Goal: Information Seeking & Learning: Learn about a topic

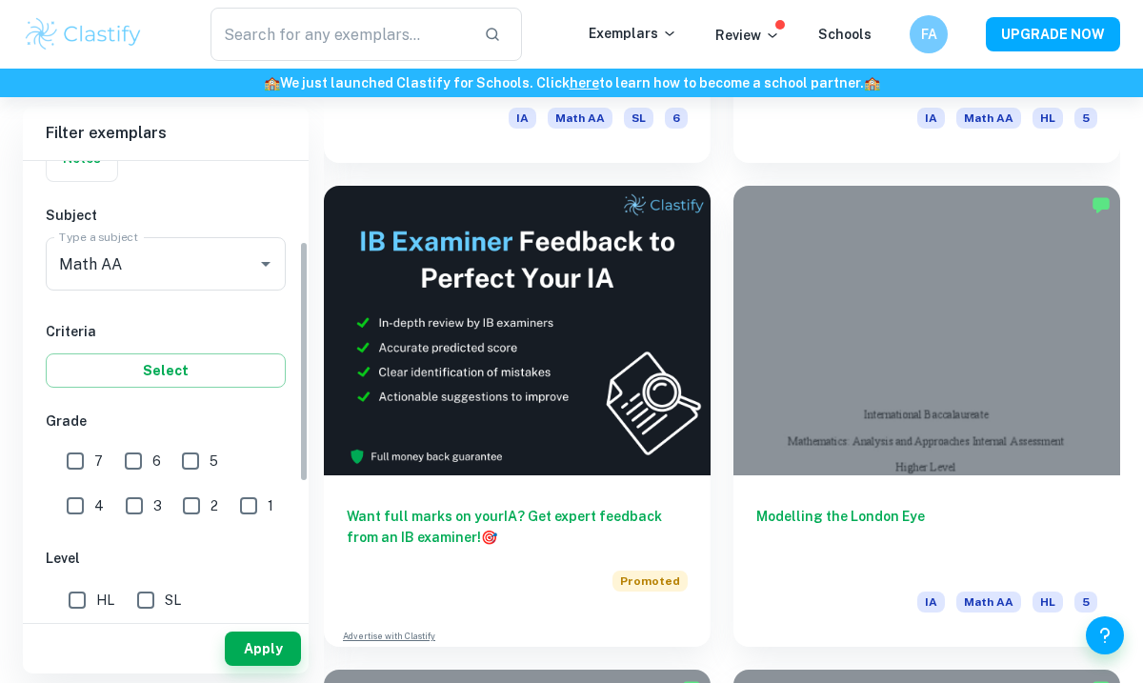
scroll to position [180, 0]
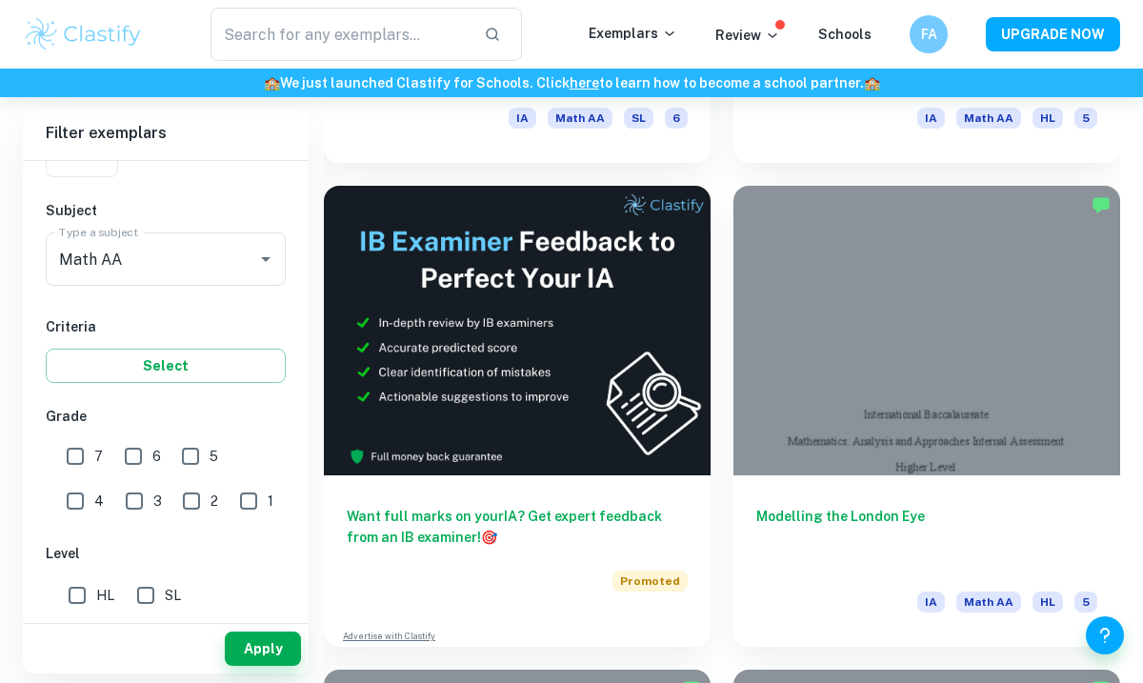
click at [64, 446] on input "7" at bounding box center [75, 456] width 38 height 38
checkbox input "true"
click at [130, 453] on input "6" at bounding box center [133, 456] width 38 height 38
checkbox input "true"
click at [270, 666] on button "Apply" at bounding box center [263, 648] width 76 height 34
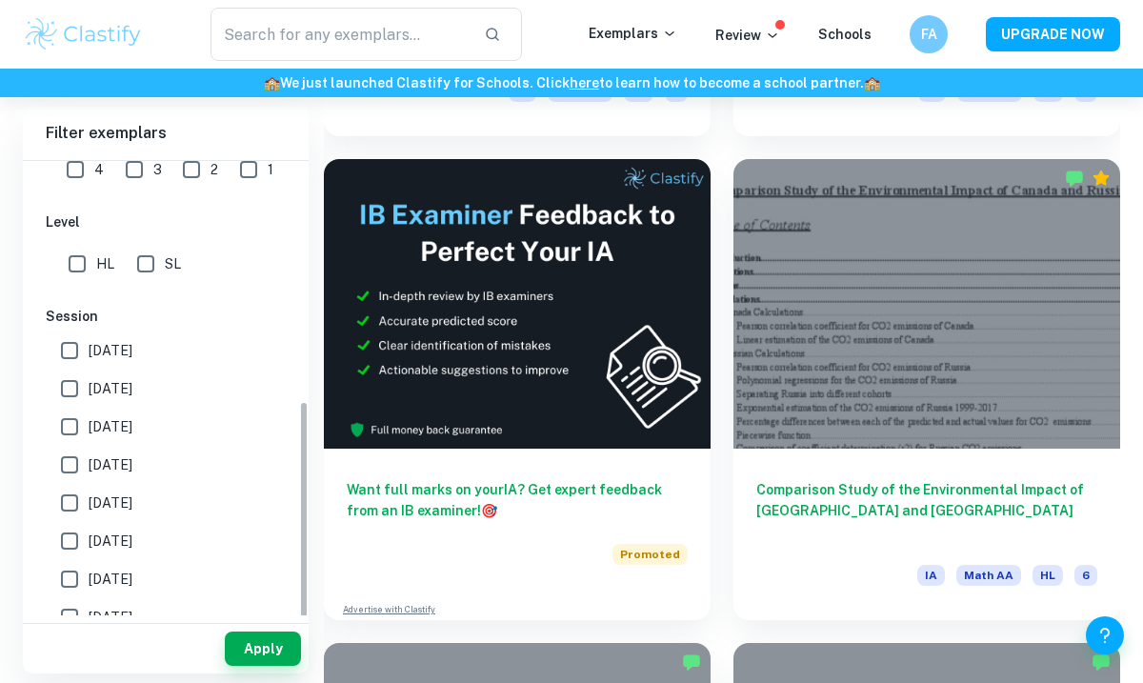
scroll to position [514, 0]
click at [58, 338] on input "May 2026" at bounding box center [69, 348] width 38 height 38
checkbox input "true"
click at [99, 395] on span "May 2025" at bounding box center [111, 385] width 44 height 21
click at [89, 395] on input "May 2025" at bounding box center [69, 386] width 38 height 38
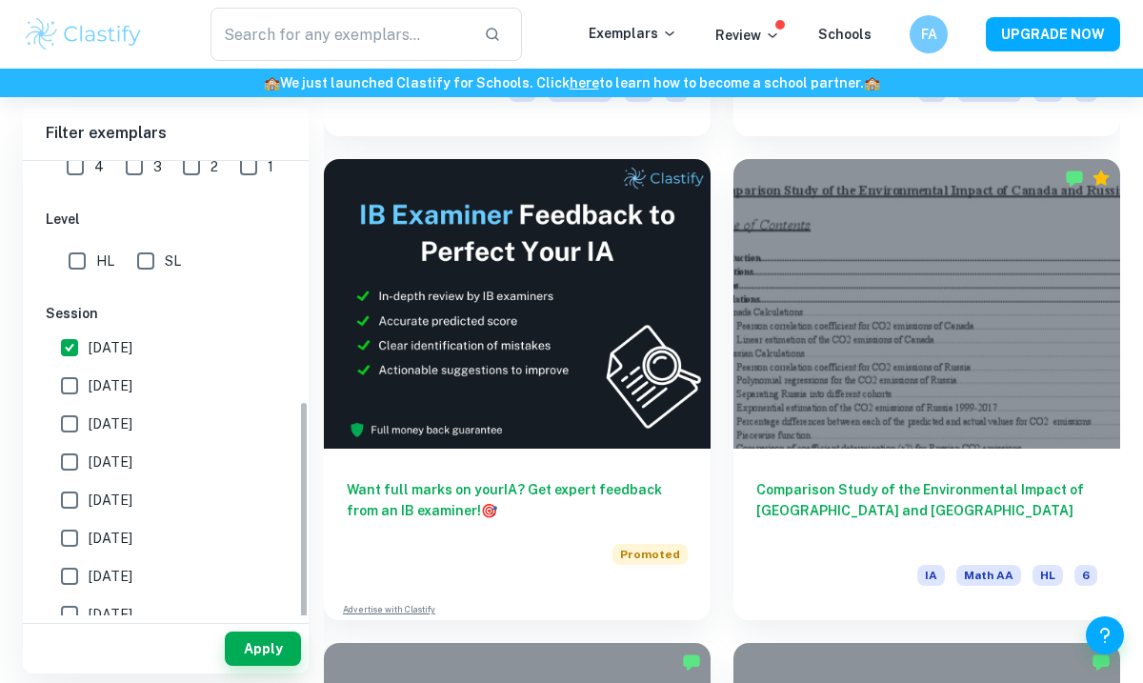
checkbox input "true"
click at [122, 432] on span "[DATE]" at bounding box center [111, 423] width 44 height 21
click at [89, 432] on input "[DATE]" at bounding box center [69, 424] width 38 height 38
checkbox input "true"
click at [98, 486] on label "November 2023" at bounding box center [160, 500] width 220 height 38
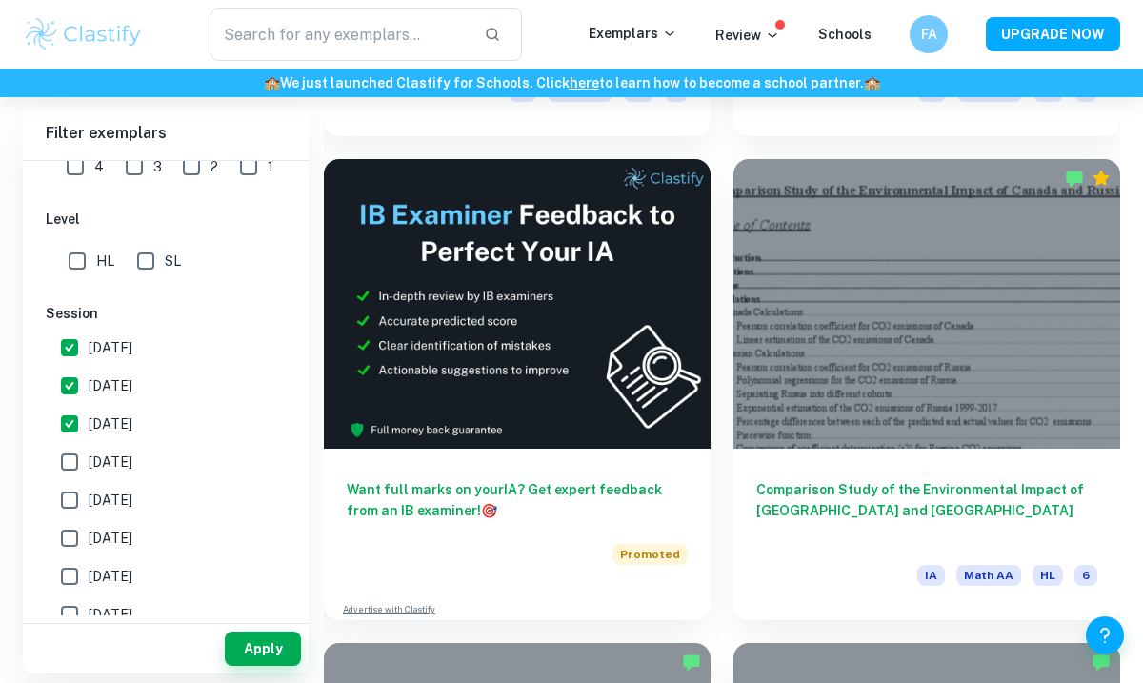
click at [89, 486] on input "November 2023" at bounding box center [69, 500] width 38 height 38
checkbox input "true"
click at [87, 457] on input "May 2024" at bounding box center [69, 462] width 38 height 38
checkbox input "true"
click at [86, 492] on input "November 2023" at bounding box center [69, 500] width 38 height 38
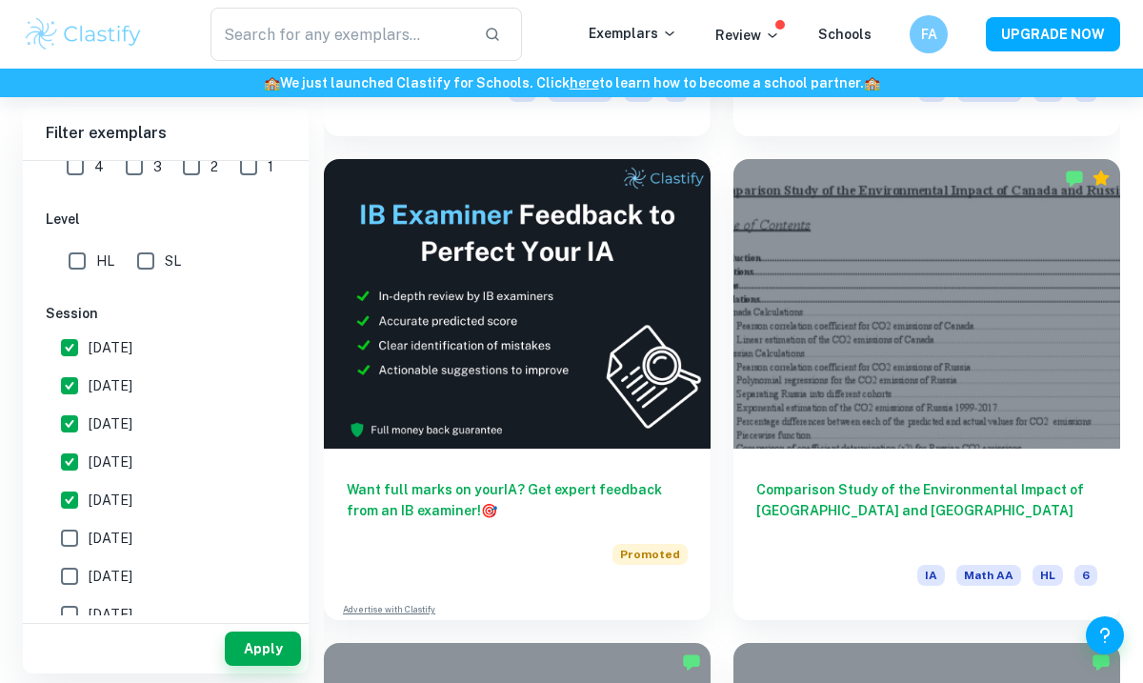
checkbox input "false"
click at [291, 666] on button "Apply" at bounding box center [263, 648] width 76 height 34
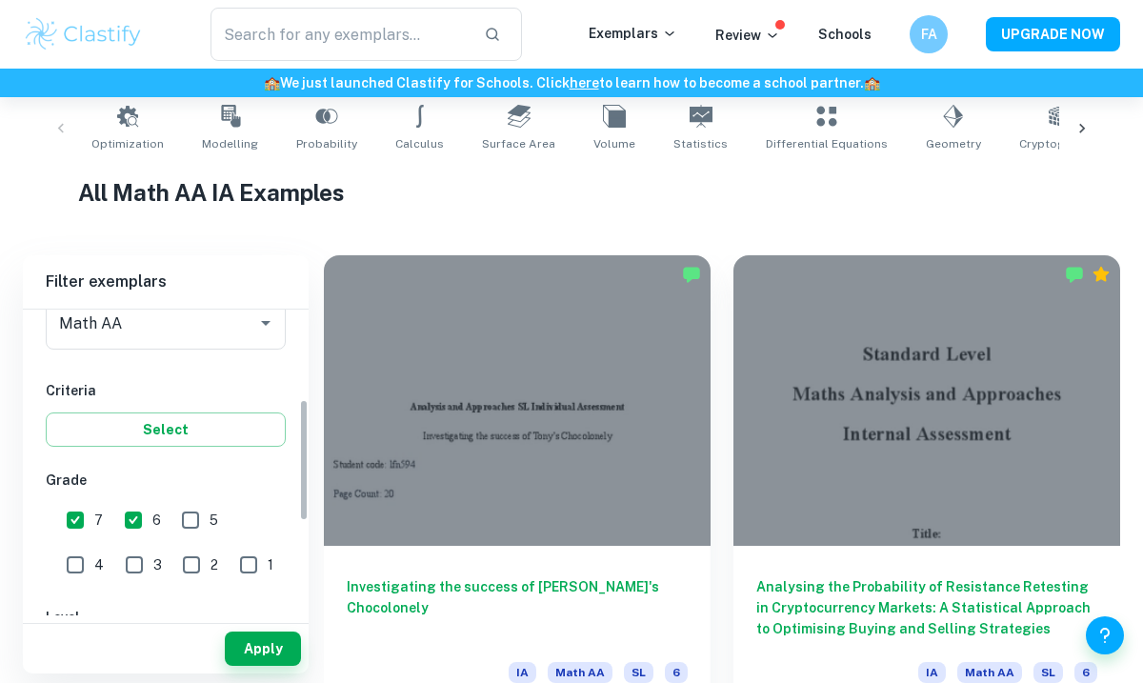
scroll to position [212, 0]
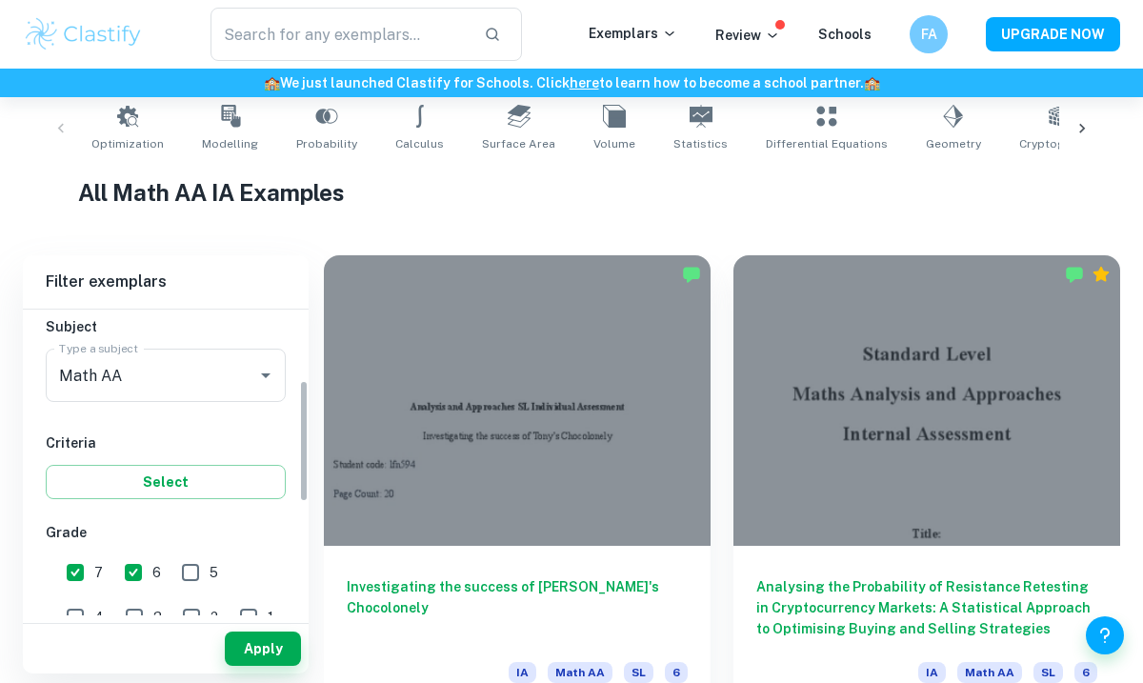
click at [142, 570] on input "6" at bounding box center [133, 572] width 38 height 38
checkbox input "false"
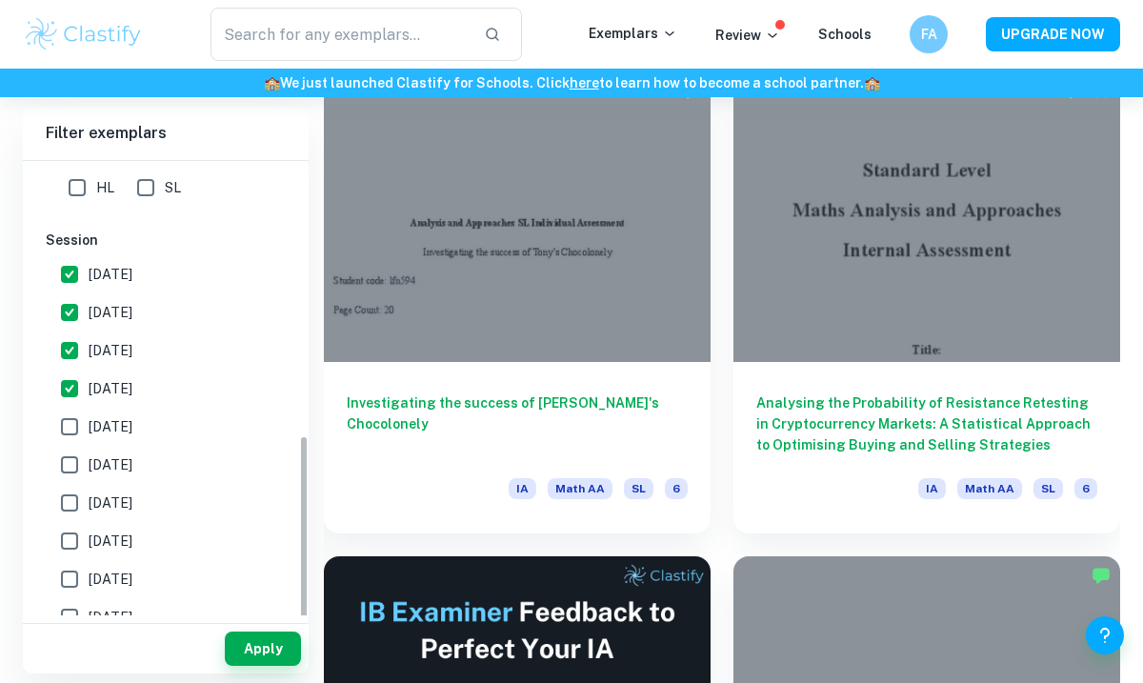
scroll to position [586, 0]
click at [251, 666] on button "Apply" at bounding box center [263, 648] width 76 height 34
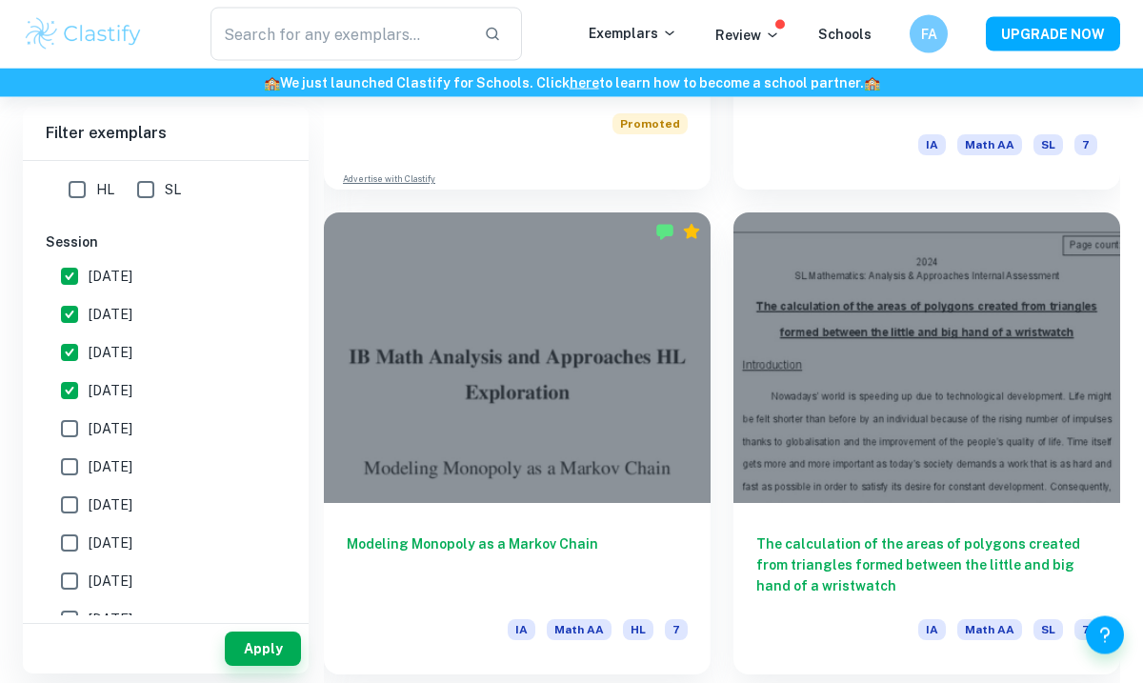
scroll to position [1398, 0]
click at [1118, 554] on div "The calculation of the areas of polygons created from triangles formed between …" at bounding box center [926, 588] width 387 height 171
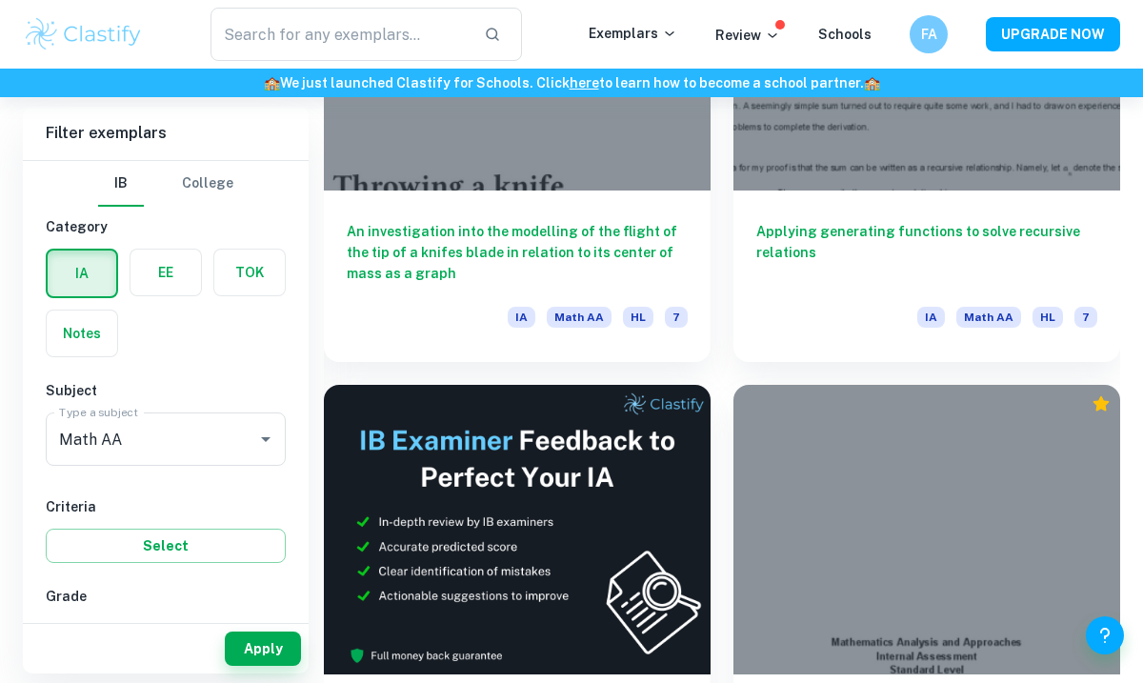
scroll to position [4614, 0]
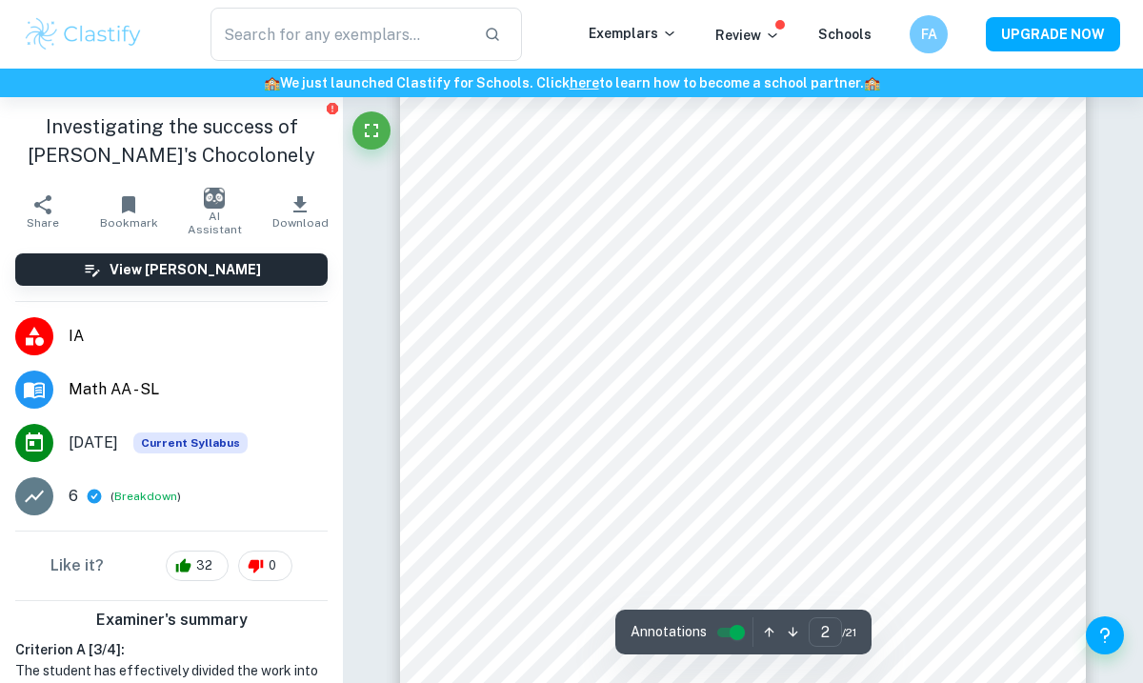
scroll to position [1485, 0]
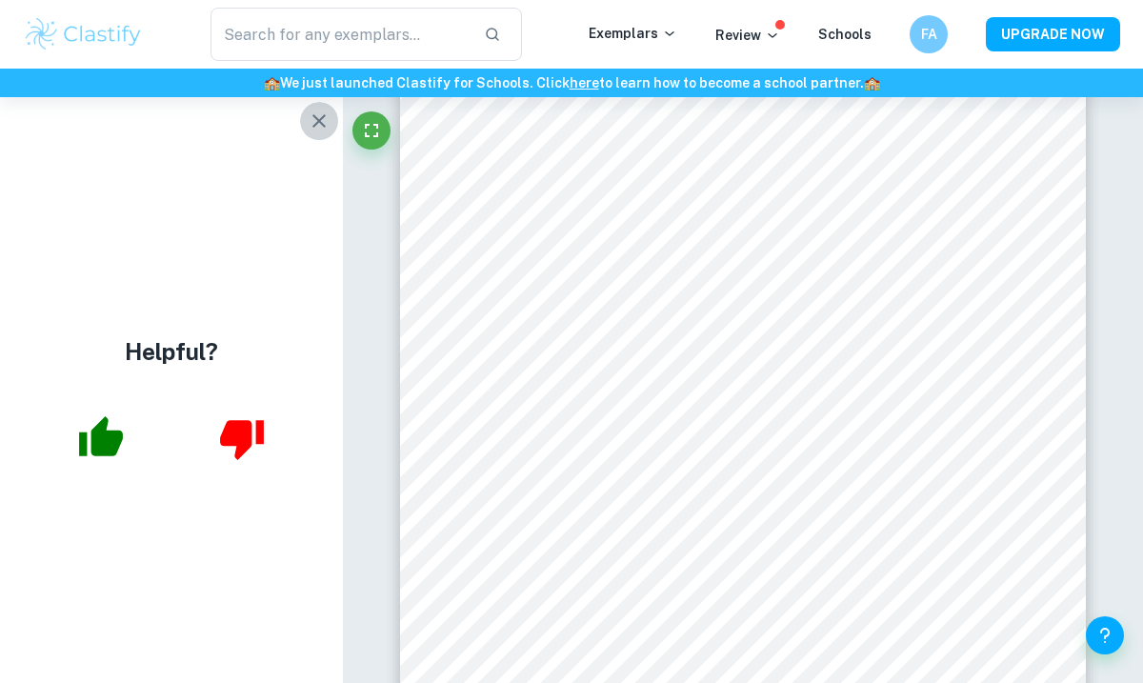
click at [308, 129] on icon "button" at bounding box center [319, 121] width 23 height 23
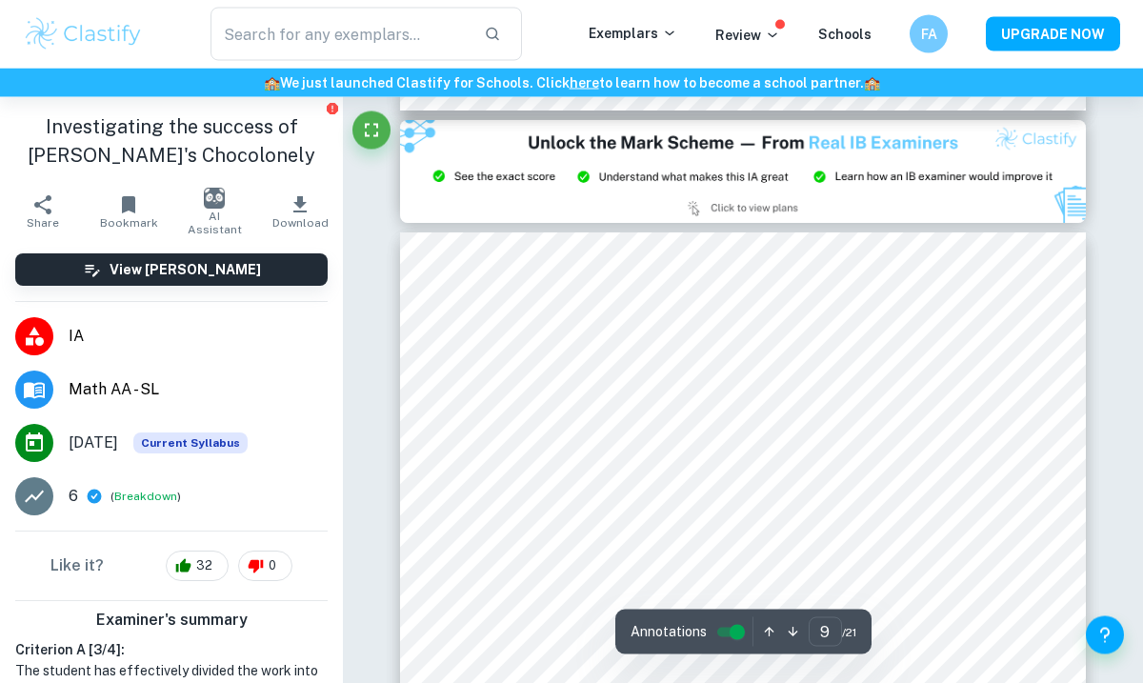
scroll to position [8112, 0]
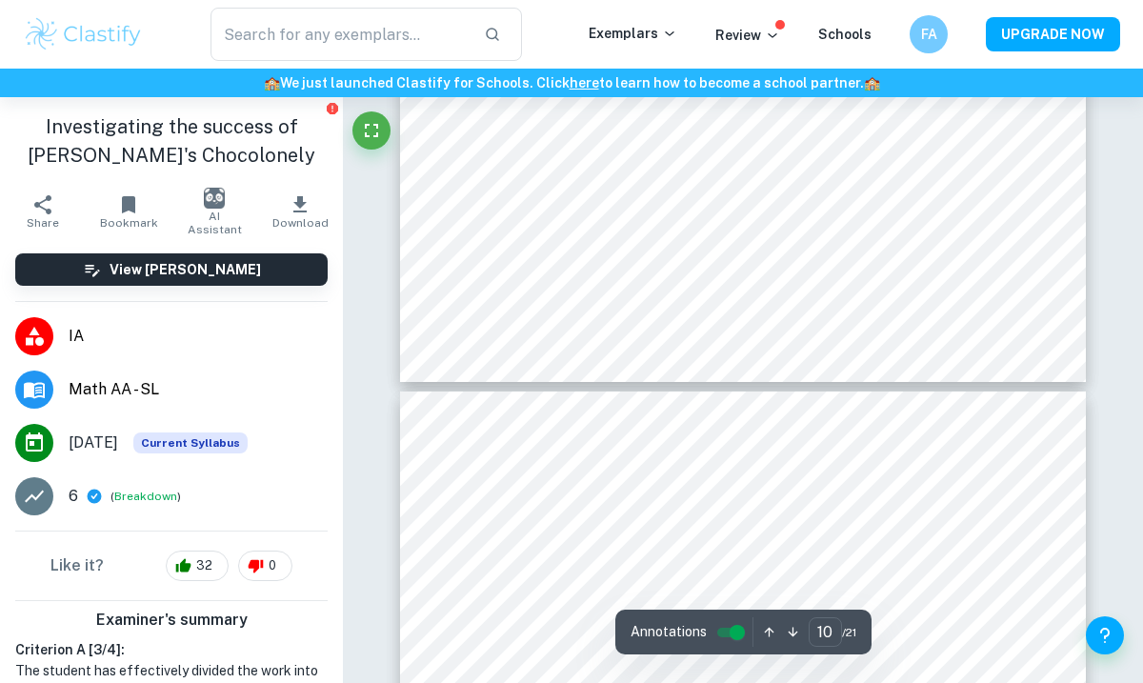
type input "9"
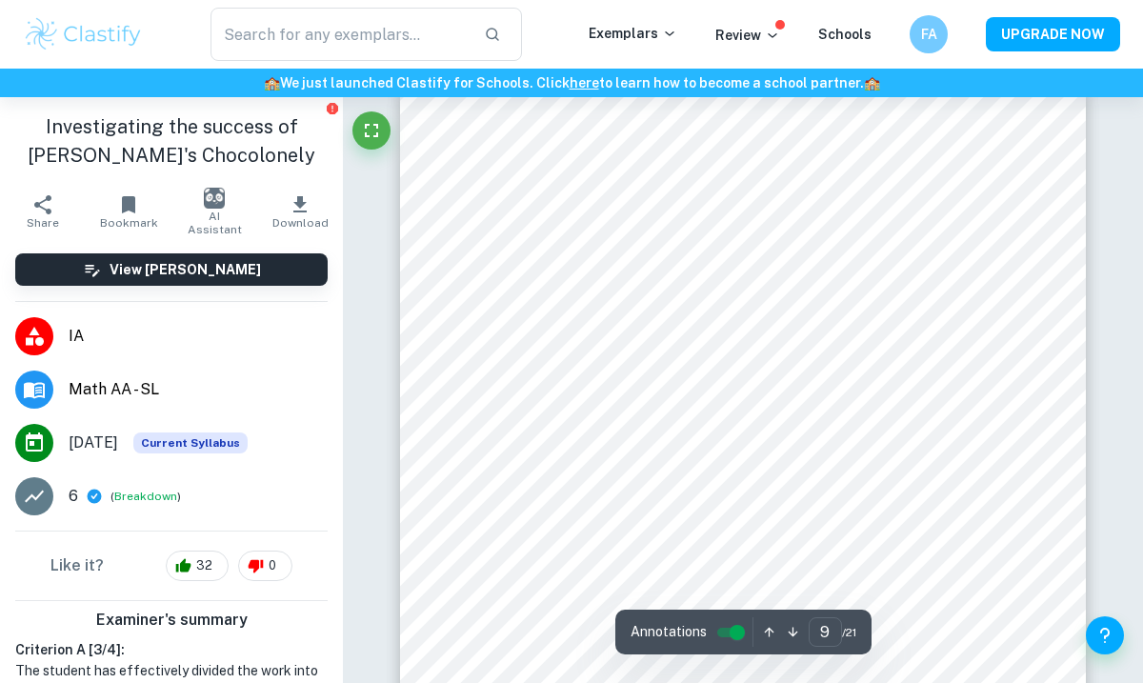
scroll to position [8201, 0]
